Goal: Information Seeking & Learning: Find specific fact

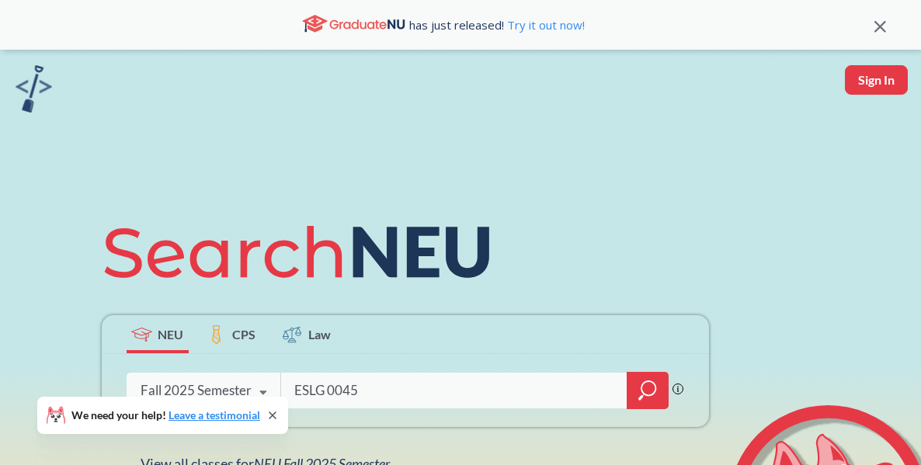
type input "ESLG 0045"
click at [648, 391] on icon "magnifying glass" at bounding box center [647, 391] width 19 height 22
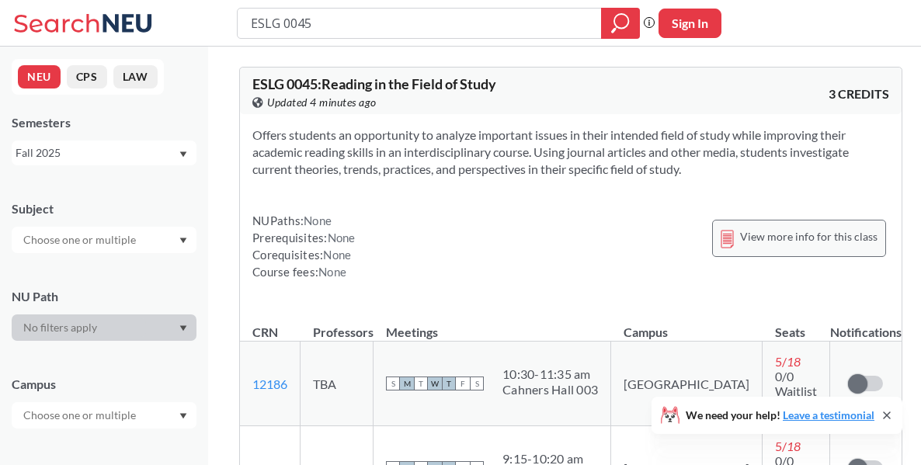
click at [787, 238] on span "View more info for this class" at bounding box center [808, 236] width 137 height 19
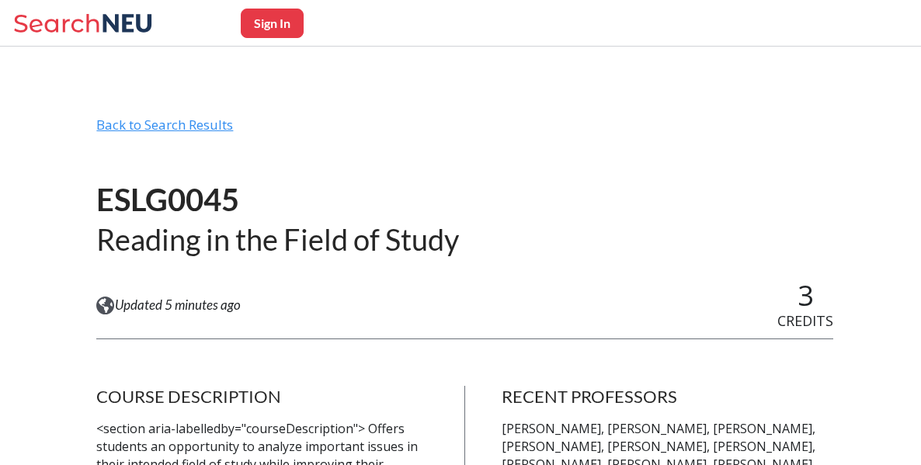
click at [464, 131] on div "Back to Search Results" at bounding box center [464, 131] width 737 height 30
